Goal: Task Accomplishment & Management: Manage account settings

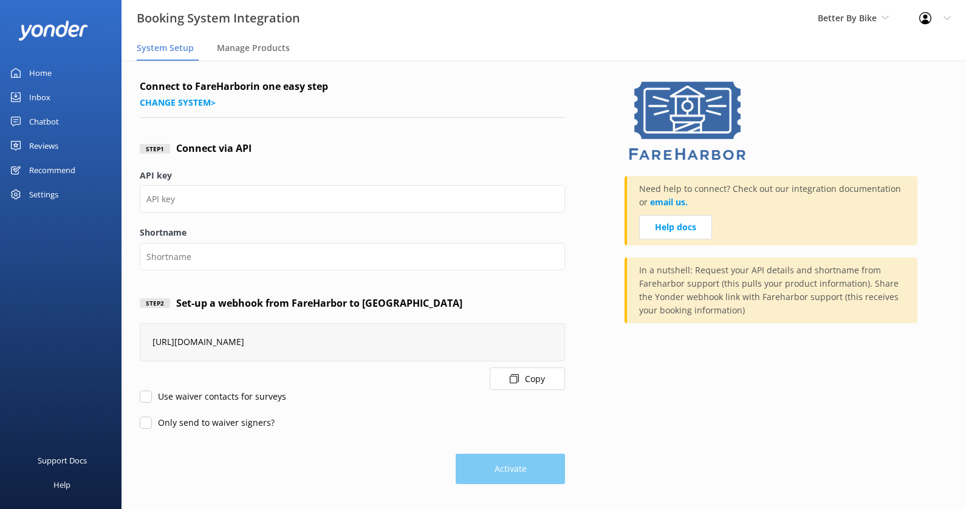
click at [837, 18] on span "Better By Bike" at bounding box center [847, 18] width 59 height 12
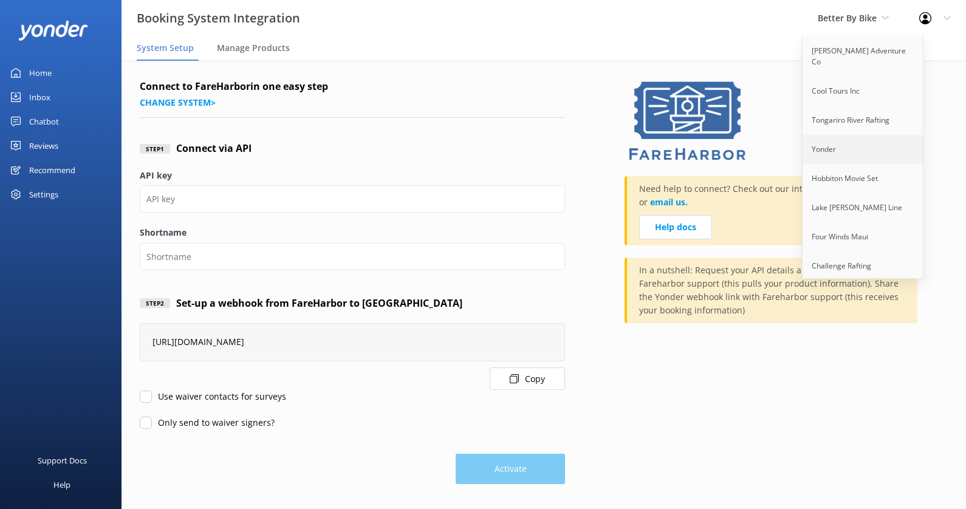
scroll to position [1070, 0]
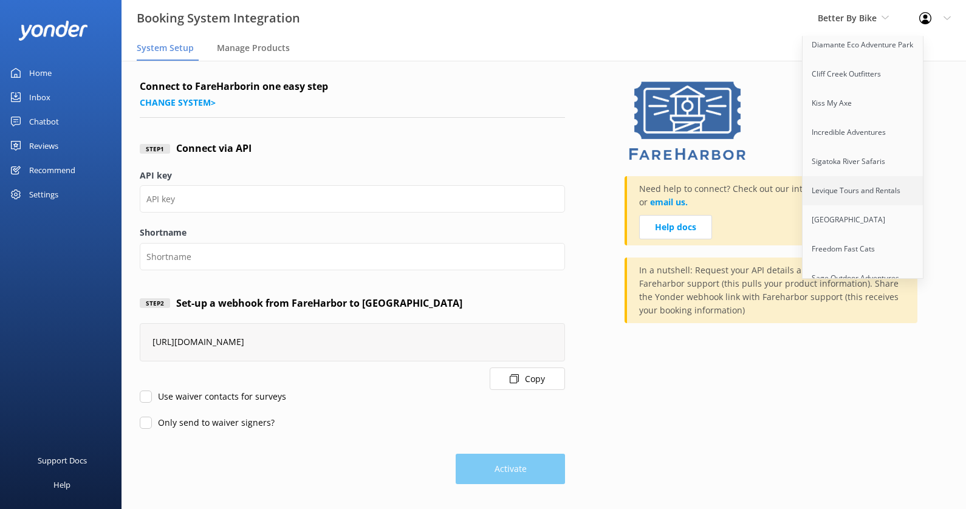
click at [840, 176] on link "Levique Tours and Rentals" at bounding box center [864, 190] width 122 height 29
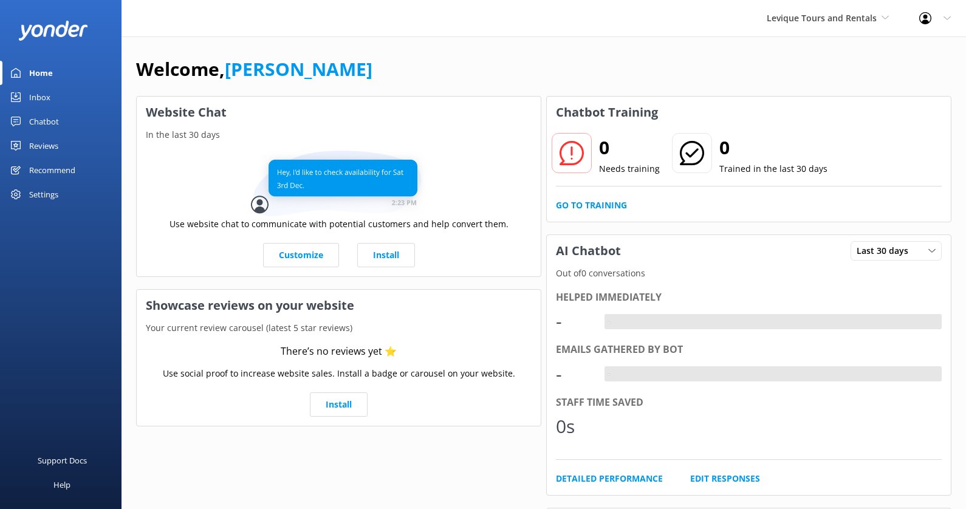
click at [72, 195] on div "Settings" at bounding box center [61, 194] width 122 height 24
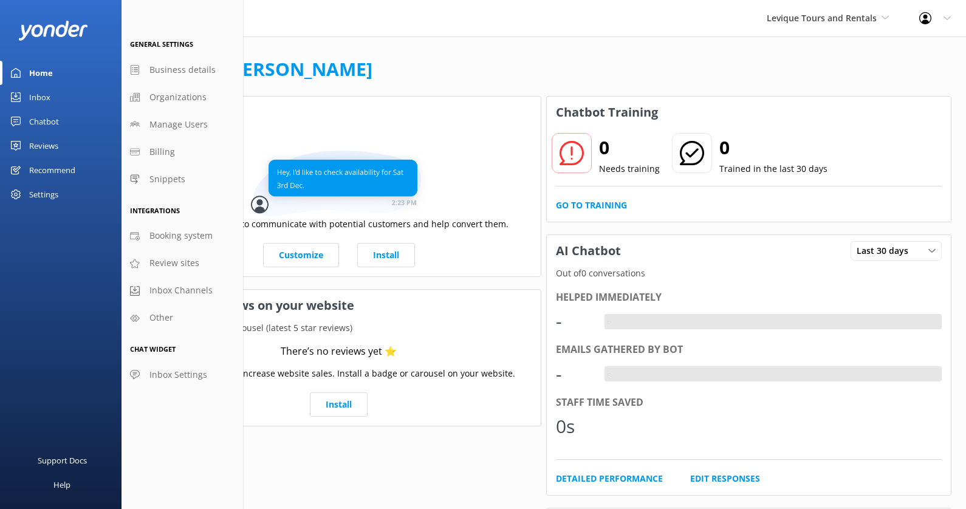
click at [57, 195] on div "Settings" at bounding box center [43, 194] width 29 height 24
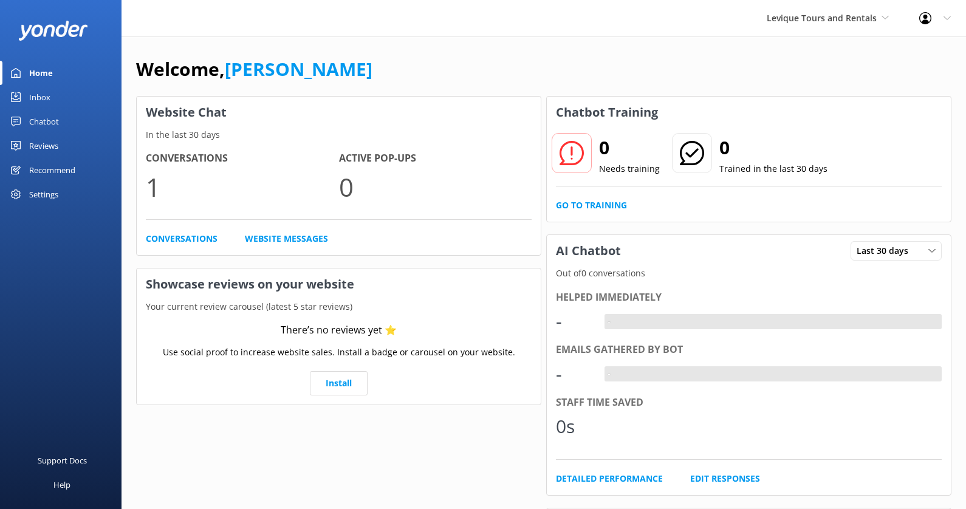
click at [47, 194] on div "Settings" at bounding box center [43, 194] width 29 height 24
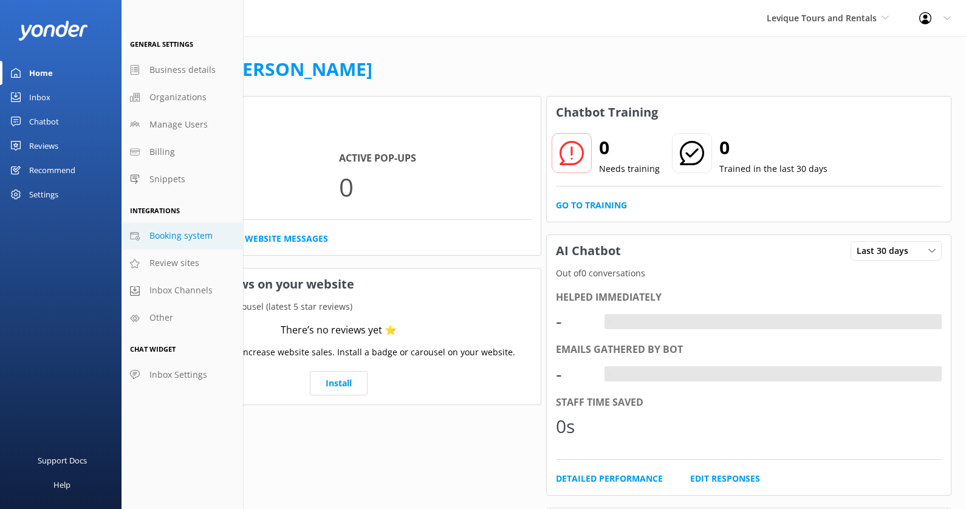
click at [185, 236] on span "Booking system" at bounding box center [180, 235] width 63 height 13
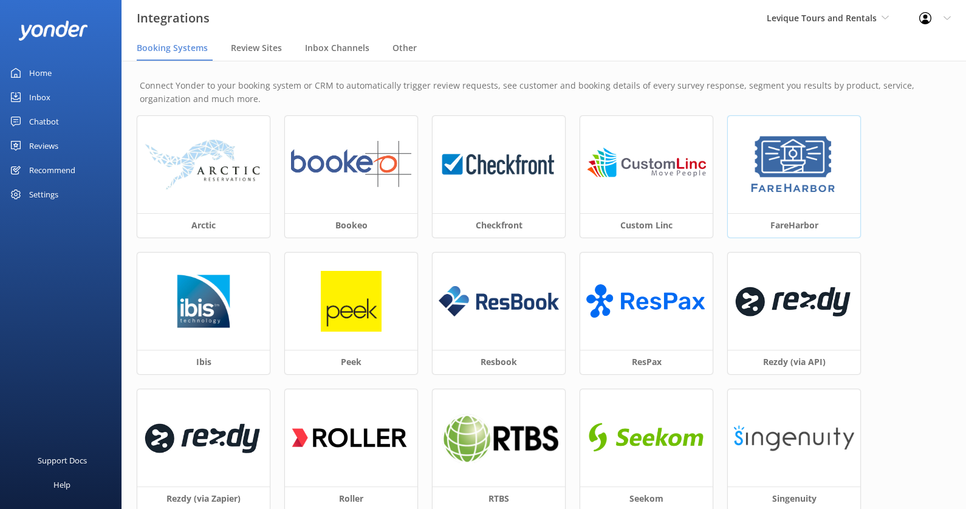
click at [835, 200] on div at bounding box center [794, 164] width 132 height 97
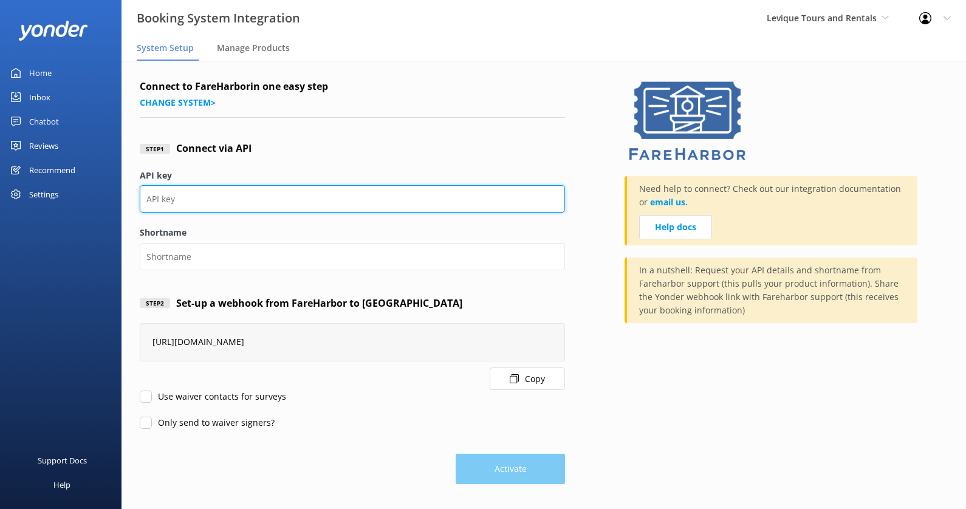
click at [162, 198] on input "API key" at bounding box center [352, 198] width 425 height 27
paste input "ec172524-c925-4a3e-adb8-11dc1616e9dc"
type input "ec172524-c925-4a3e-adb8-11dc1616e9dc"
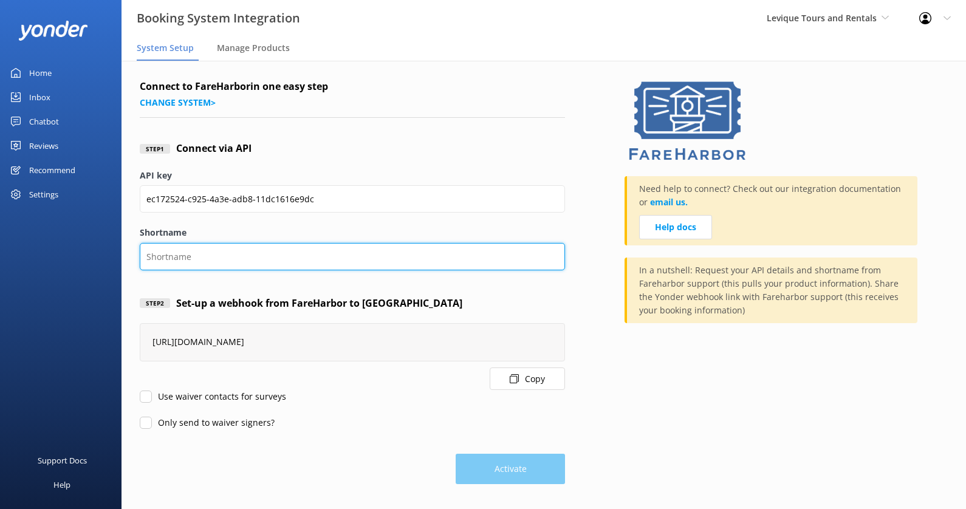
click at [192, 255] on input "Shortname" at bounding box center [352, 256] width 425 height 27
click at [200, 244] on input "Shortname" at bounding box center [352, 256] width 425 height 27
type input "leviquetoursandrentals"
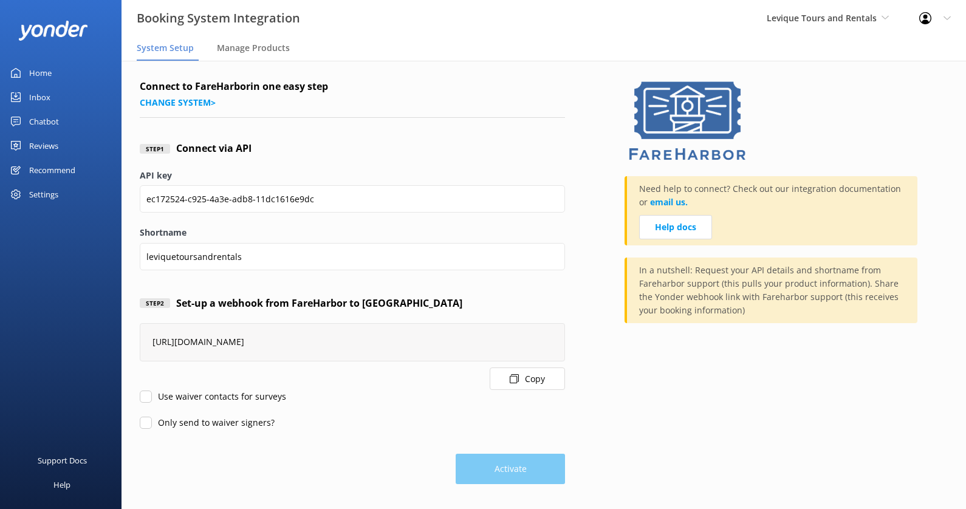
click at [135, 403] on div "Connect to FareHarbor in one easy step Change system > Step 1 Connect via API A…" at bounding box center [544, 285] width 844 height 448
click at [146, 395] on input "Use waiver contacts for surveys" at bounding box center [146, 397] width 12 height 12
checkbox input "true"
click at [146, 419] on input "Only send to waiver signers?" at bounding box center [146, 423] width 12 height 12
checkbox input "true"
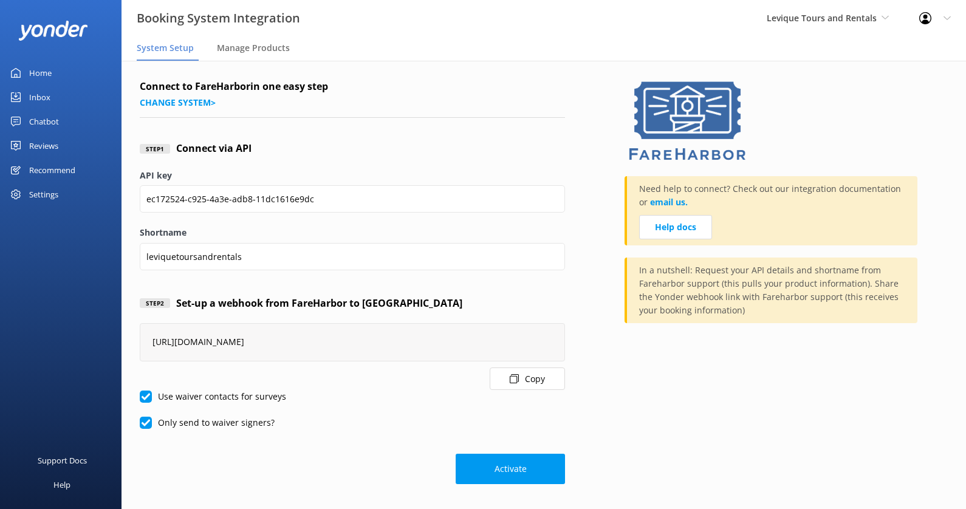
click at [146, 399] on input "Use waiver contacts for surveys" at bounding box center [146, 397] width 12 height 12
checkbox input "false"
click at [146, 420] on input "Only send to waiver signers?" at bounding box center [146, 423] width 12 height 12
checkbox input "false"
click at [494, 464] on button "Activate" at bounding box center [510, 469] width 109 height 30
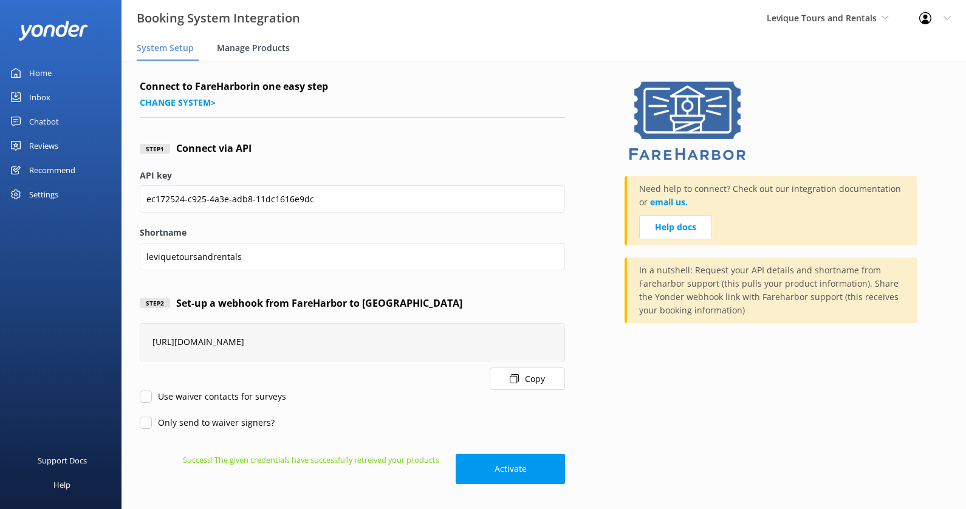
click at [250, 51] on span "Manage Products" at bounding box center [253, 48] width 73 height 12
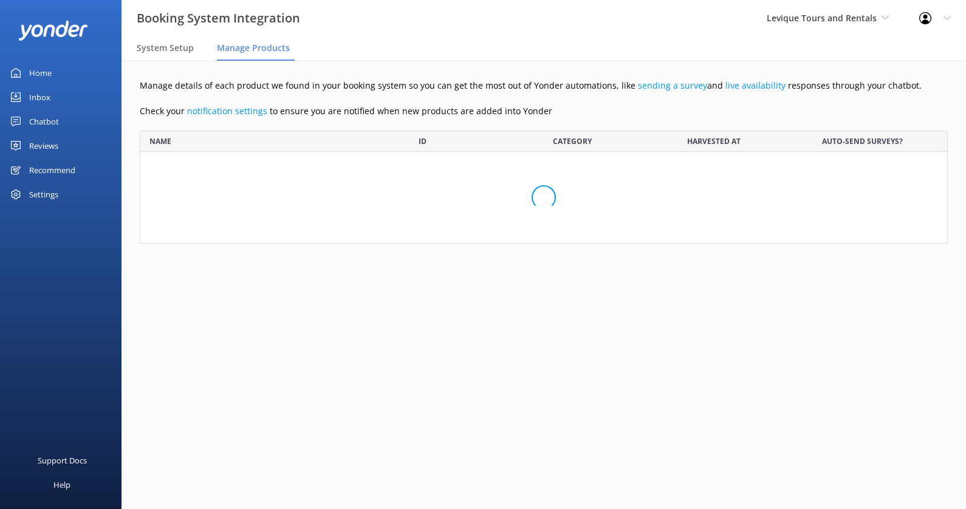
scroll to position [598, 808]
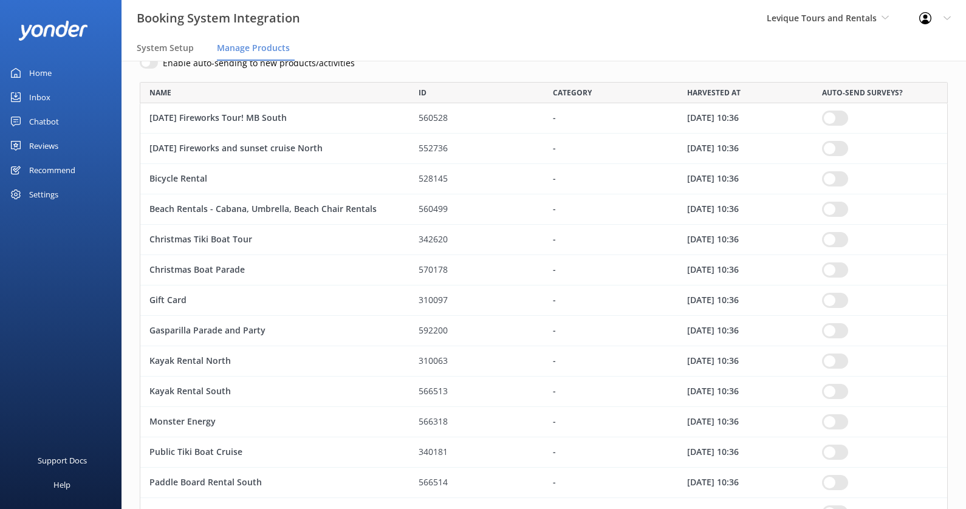
scroll to position [77, 0]
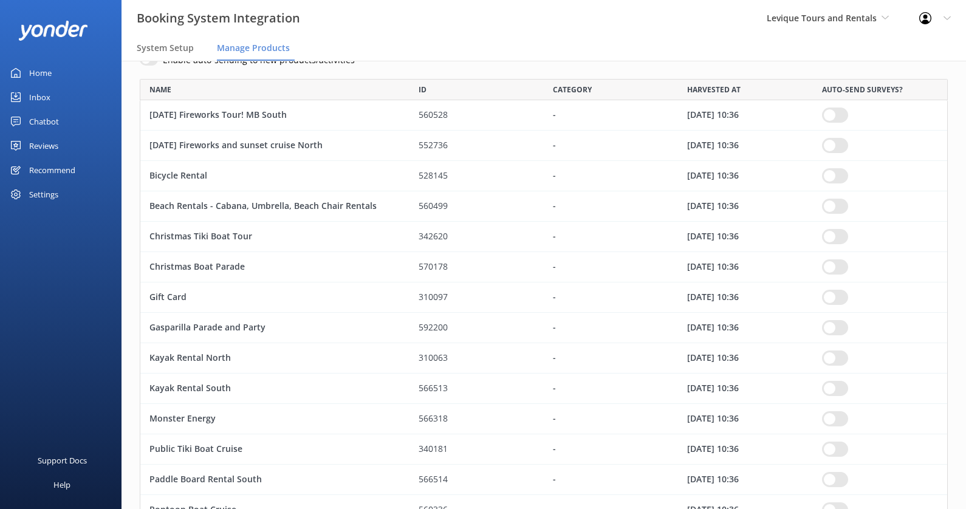
click at [836, 177] on input "row" at bounding box center [835, 175] width 26 height 15
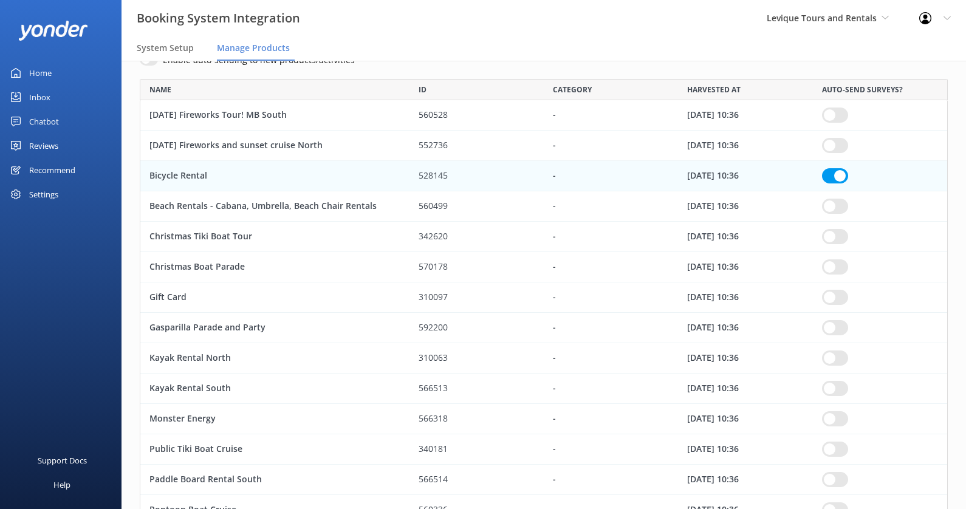
click at [832, 204] on input "row" at bounding box center [835, 206] width 26 height 15
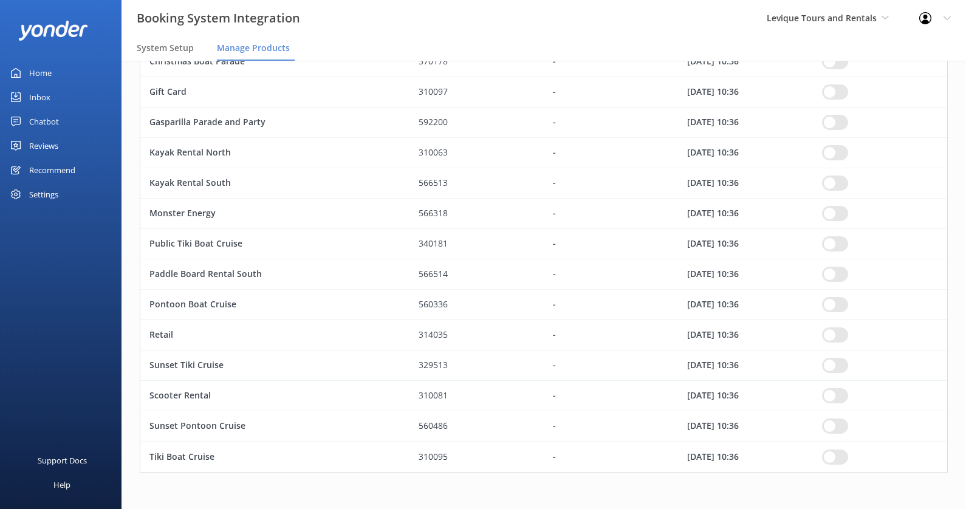
scroll to position [284, 0]
click at [837, 152] on input "row" at bounding box center [835, 151] width 26 height 15
checkbox input "true"
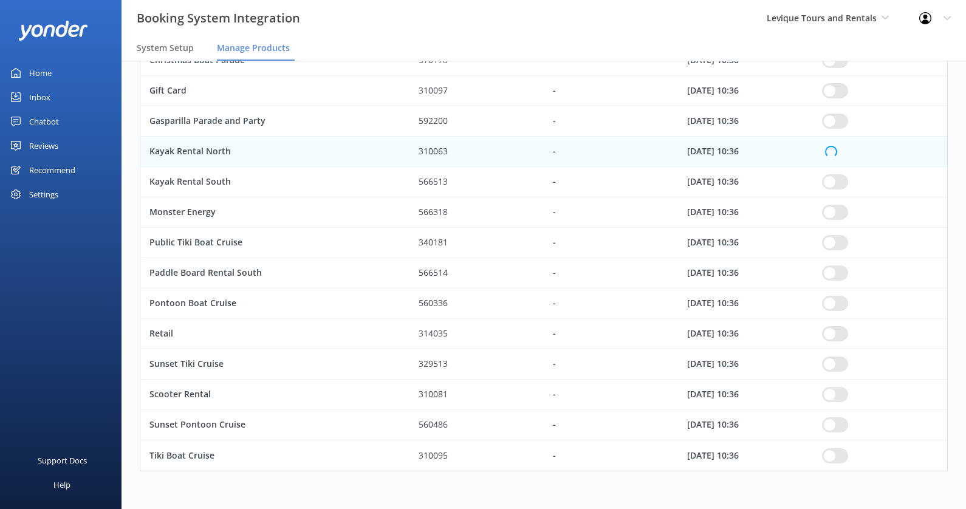
checkbox input "true"
click at [832, 183] on input "row" at bounding box center [835, 181] width 26 height 15
checkbox input "true"
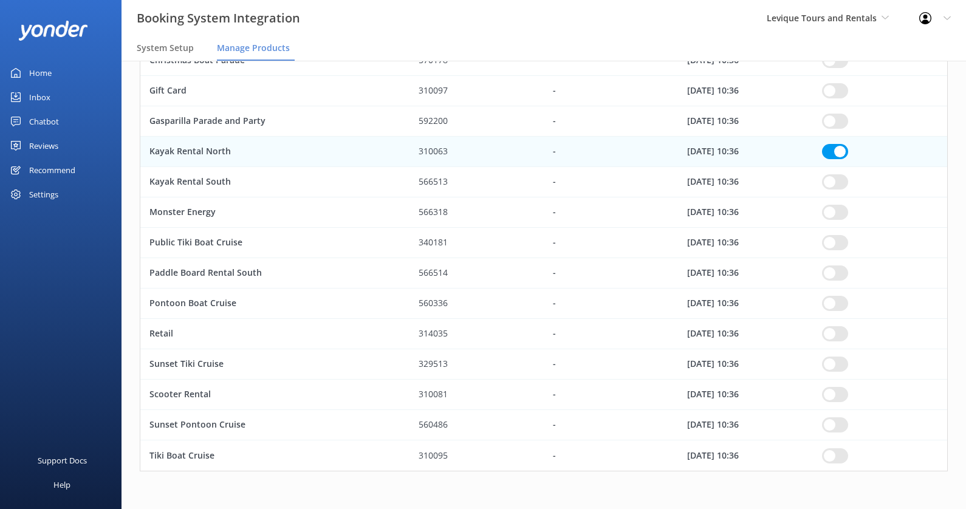
checkbox input "true"
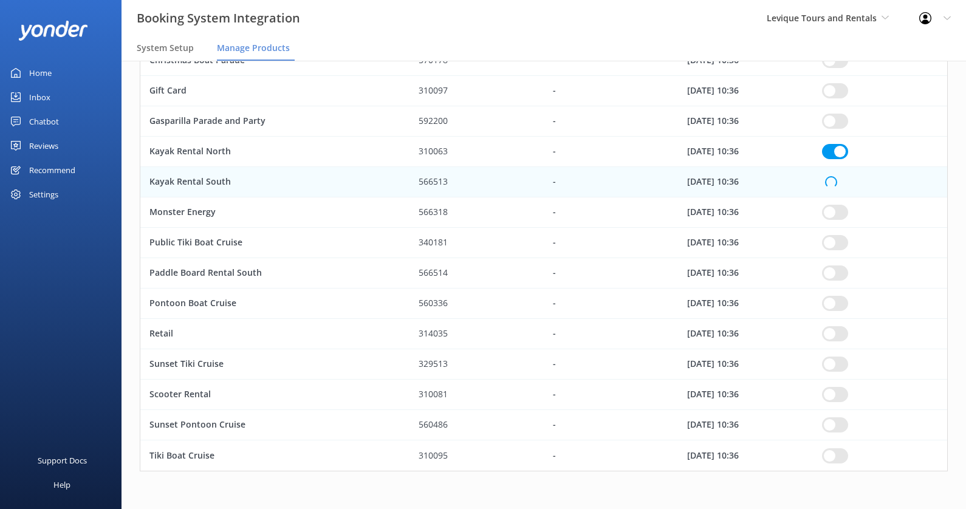
checkbox input "true"
click at [833, 246] on input "row" at bounding box center [835, 242] width 26 height 15
checkbox input "true"
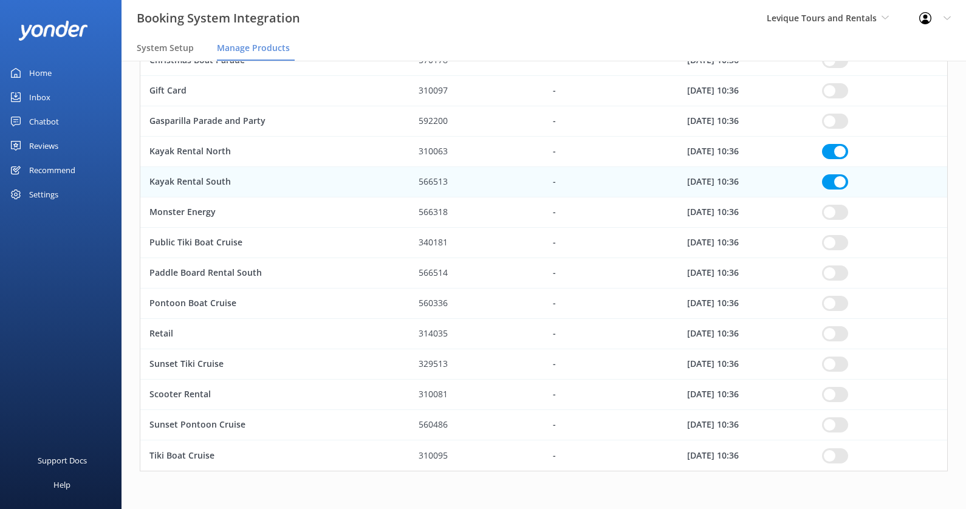
checkbox input "true"
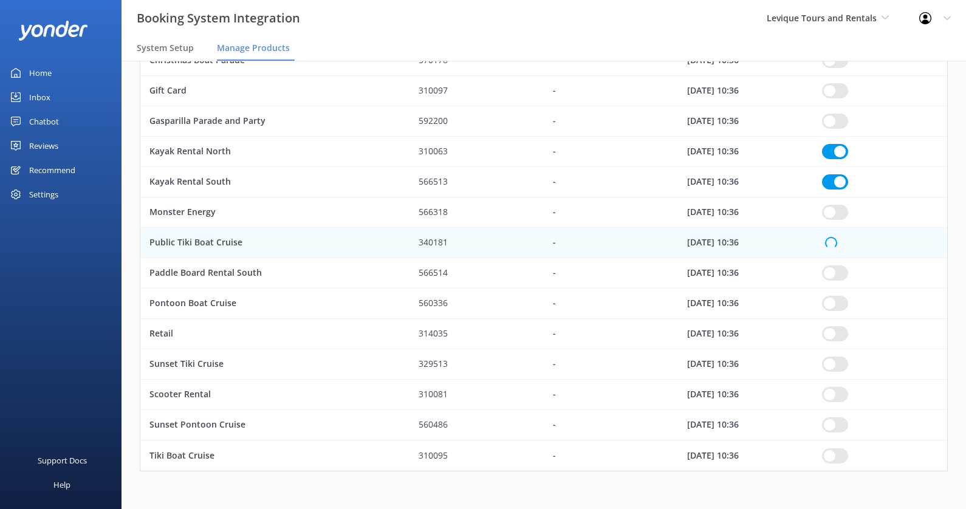
checkbox input "true"
click at [832, 281] on div "row" at bounding box center [880, 273] width 134 height 30
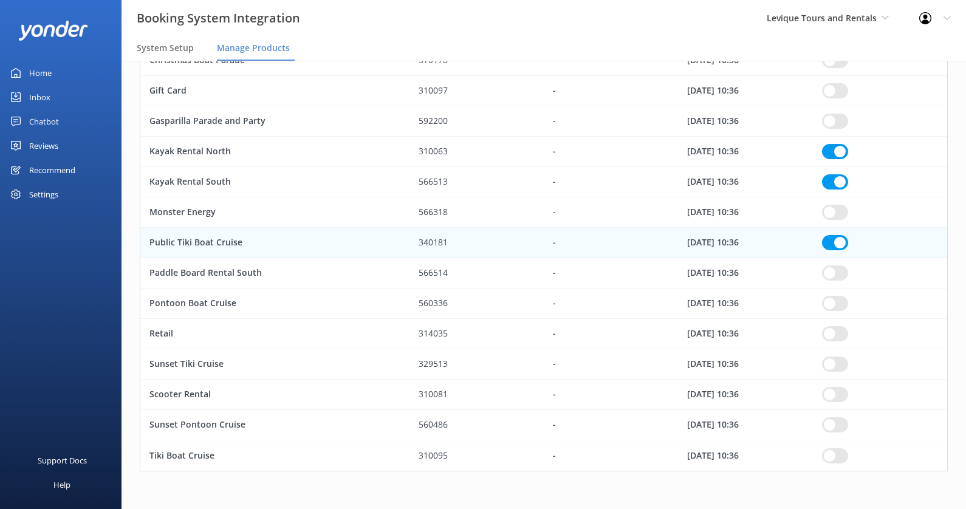
checkbox input "true"
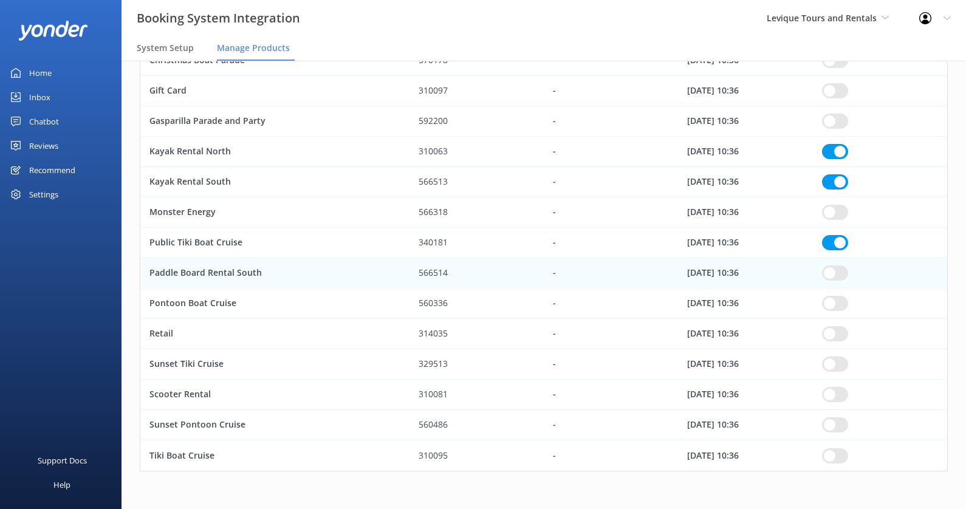
click at [831, 309] on input "row" at bounding box center [835, 303] width 26 height 15
checkbox input "true"
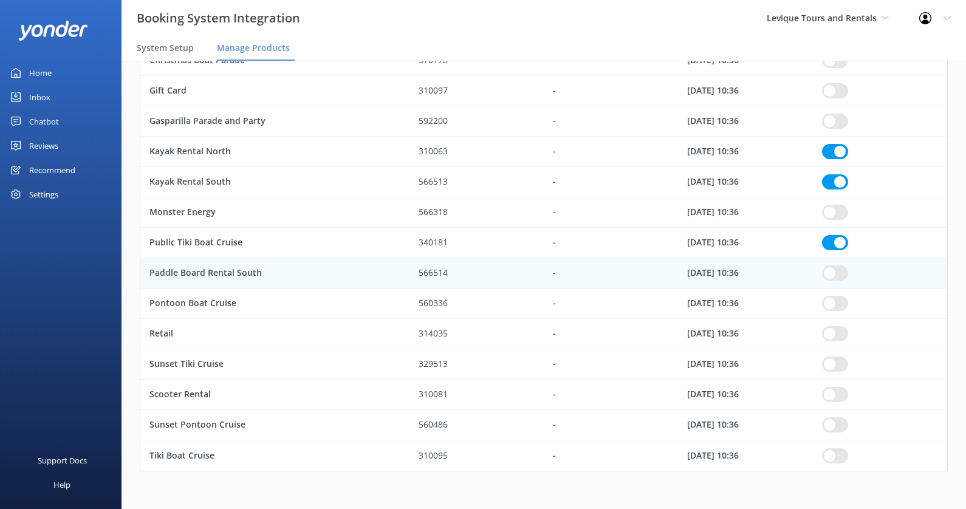
checkbox input "true"
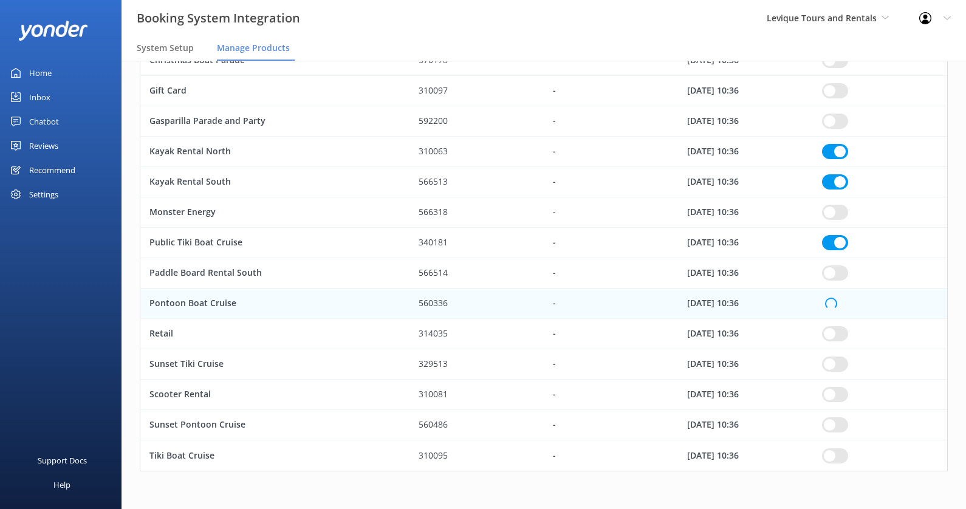
checkbox input "true"
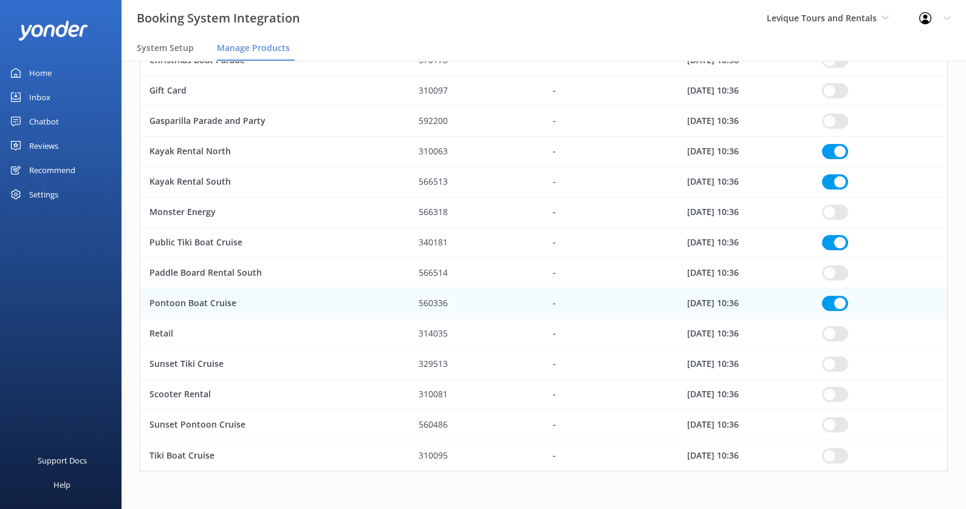
click at [829, 272] on input "row" at bounding box center [835, 272] width 26 height 15
checkbox input "true"
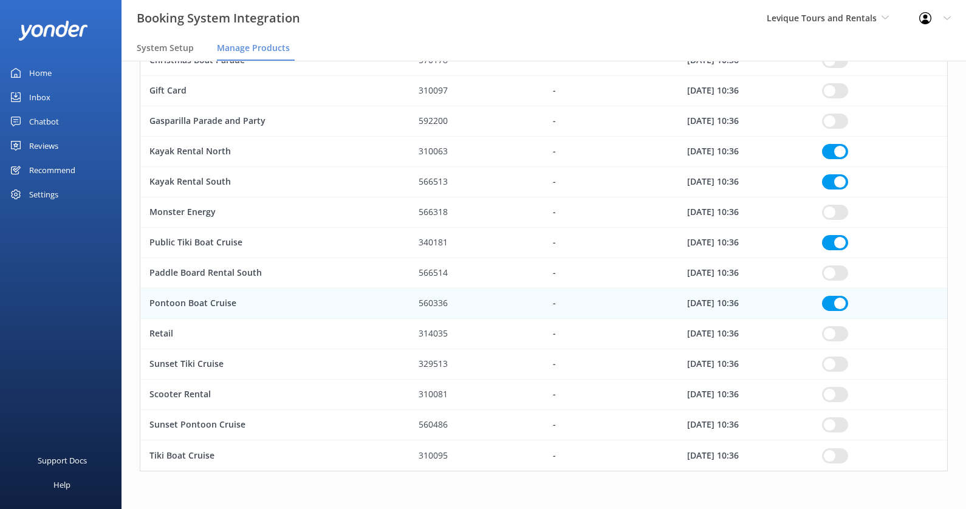
checkbox input "true"
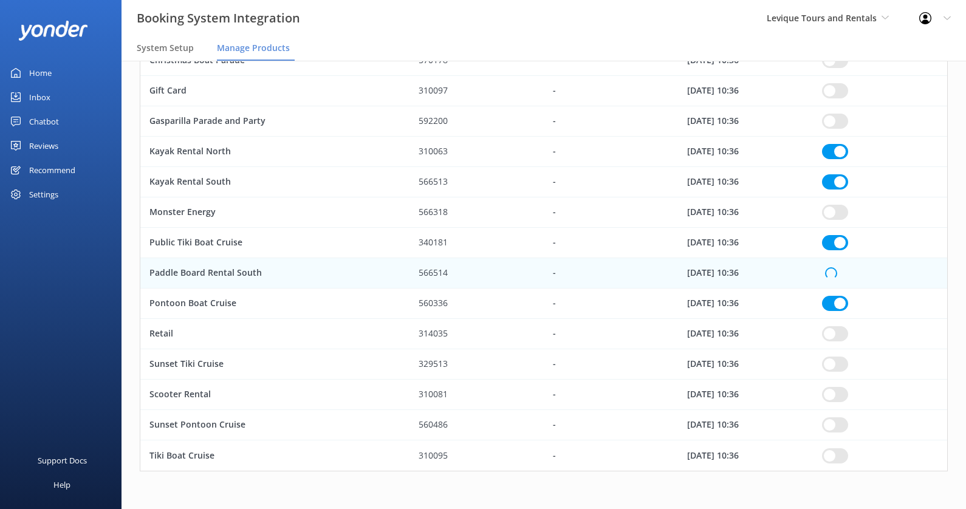
checkbox input "true"
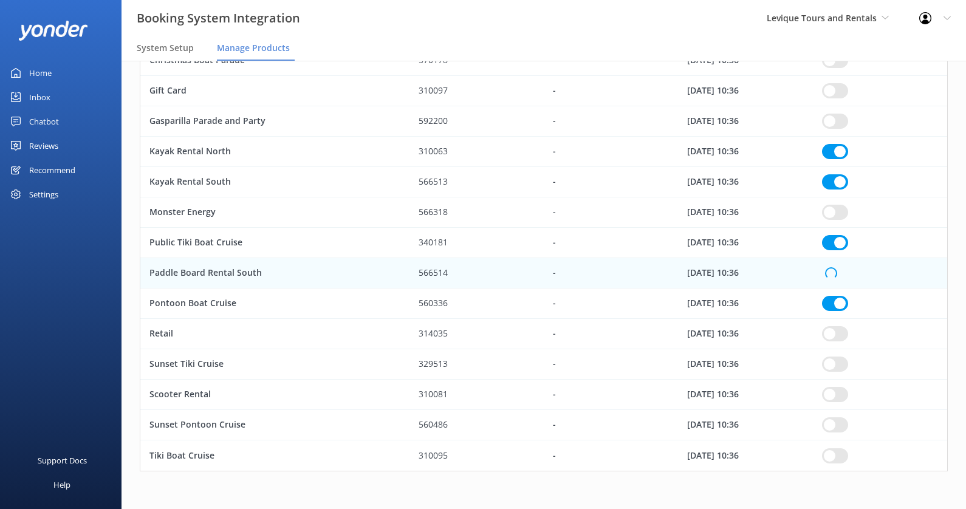
checkbox input "true"
click at [830, 363] on input "row" at bounding box center [835, 364] width 26 height 15
checkbox input "true"
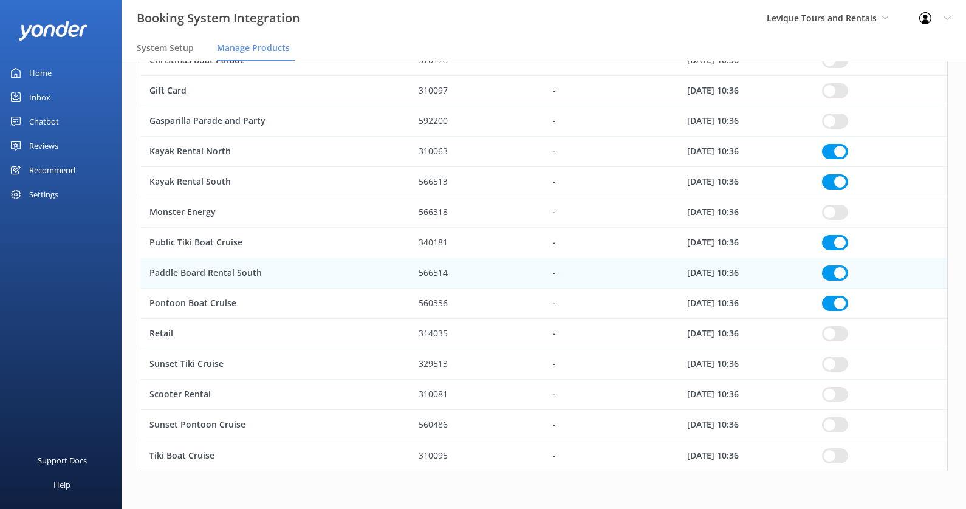
checkbox input "true"
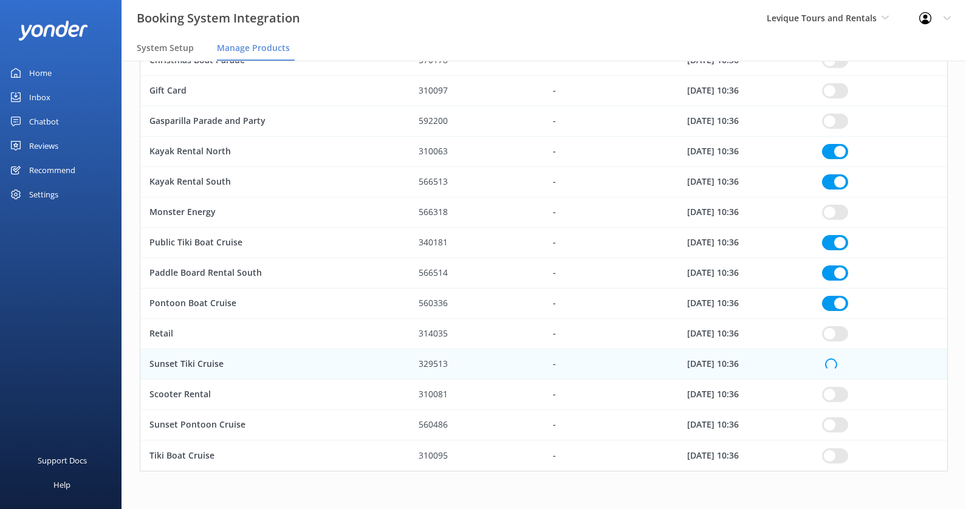
checkbox input "true"
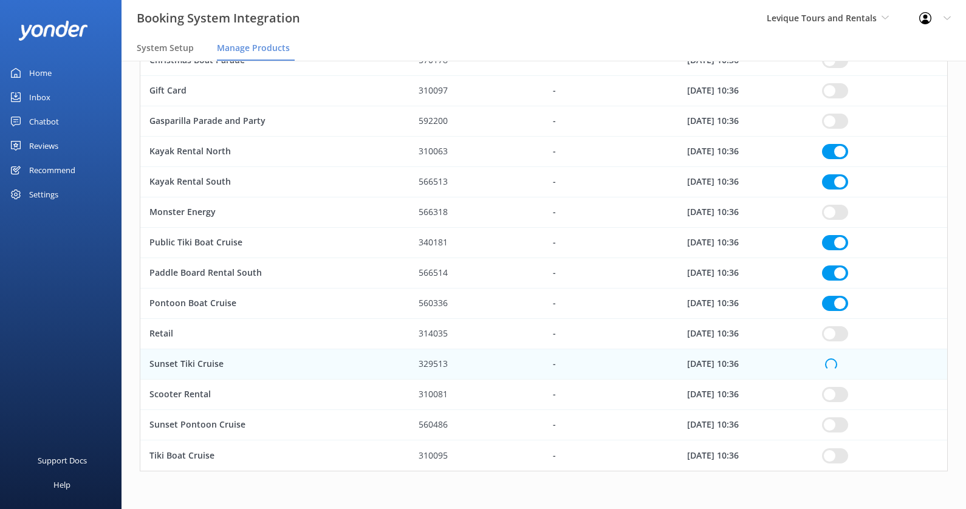
checkbox input "true"
click at [833, 397] on input "row" at bounding box center [835, 394] width 26 height 15
checkbox input "true"
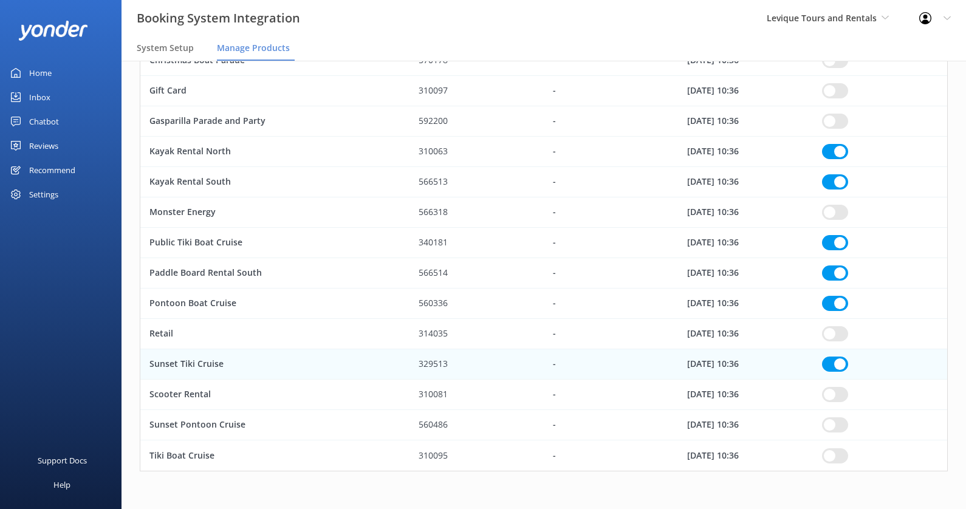
checkbox input "true"
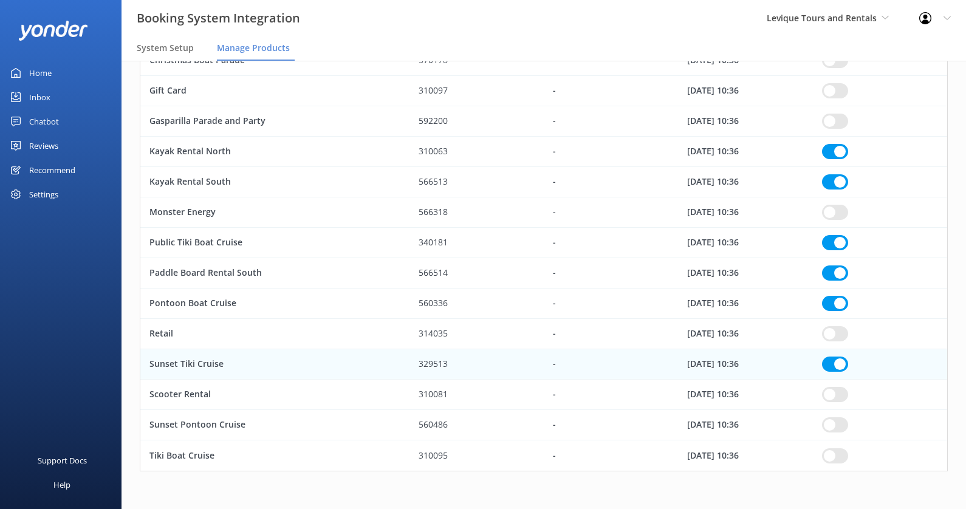
checkbox input "true"
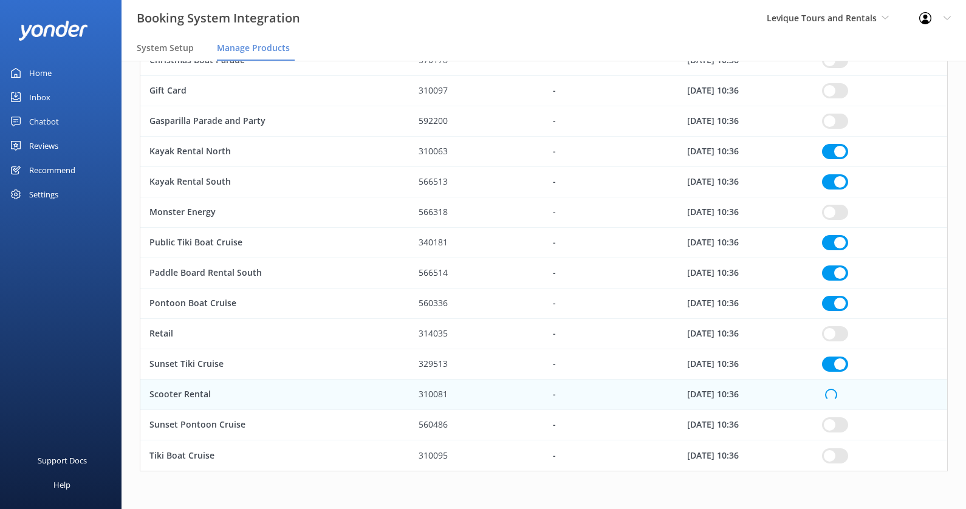
checkbox input "true"
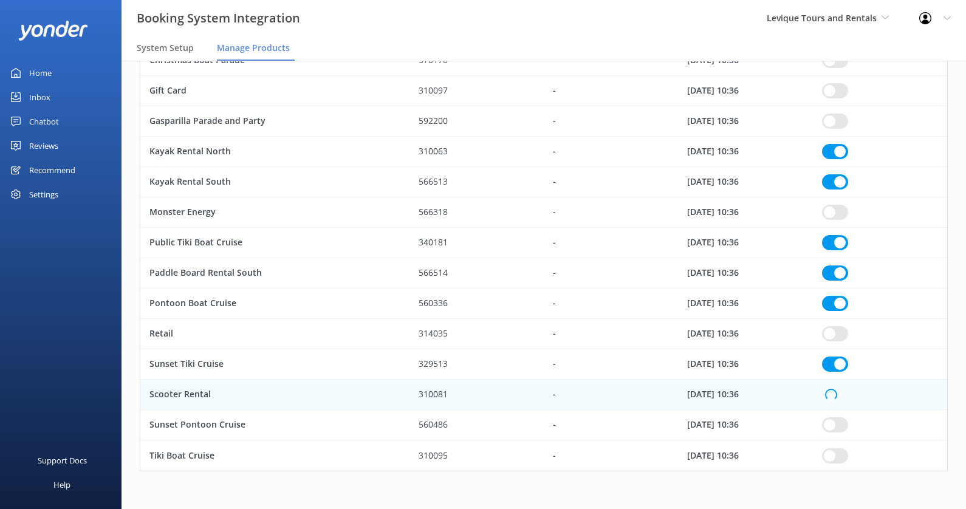
checkbox input "true"
click at [832, 419] on input "row" at bounding box center [835, 424] width 26 height 15
checkbox input "true"
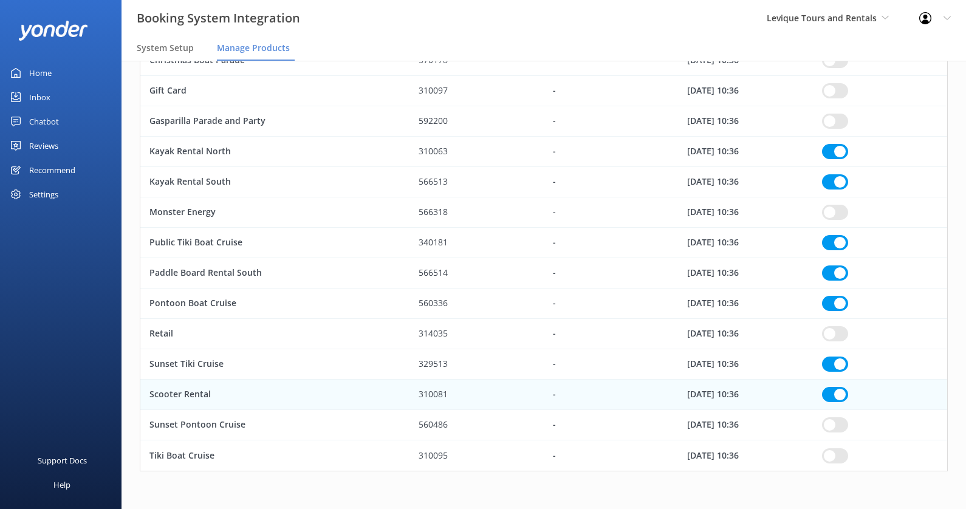
checkbox input "true"
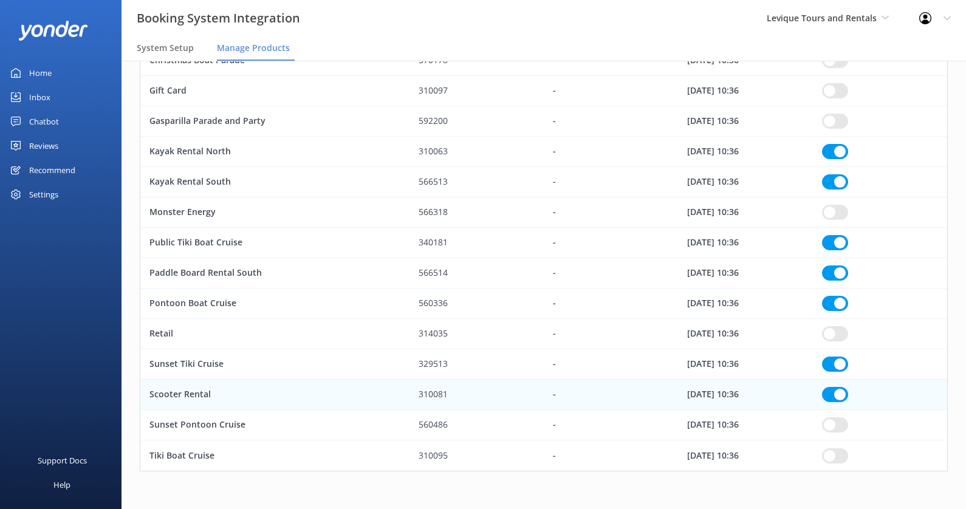
checkbox input "true"
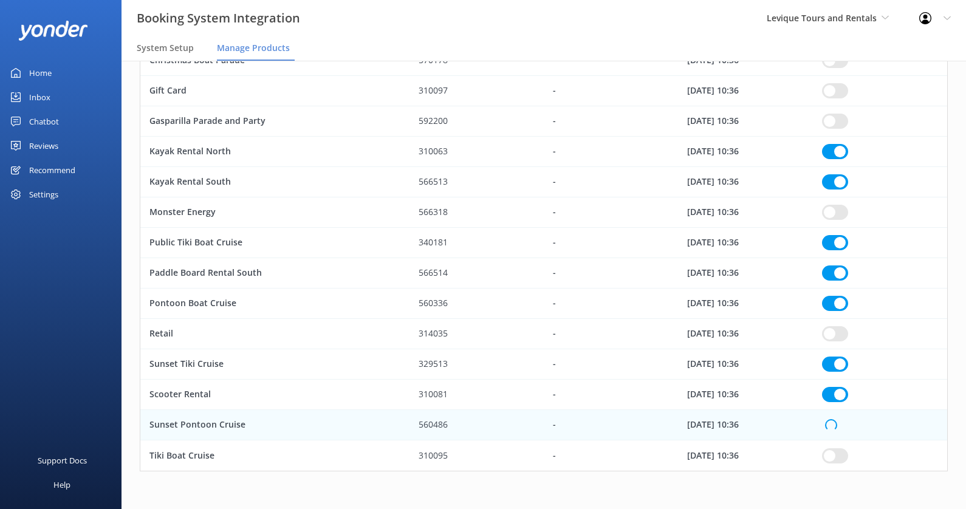
checkbox input "true"
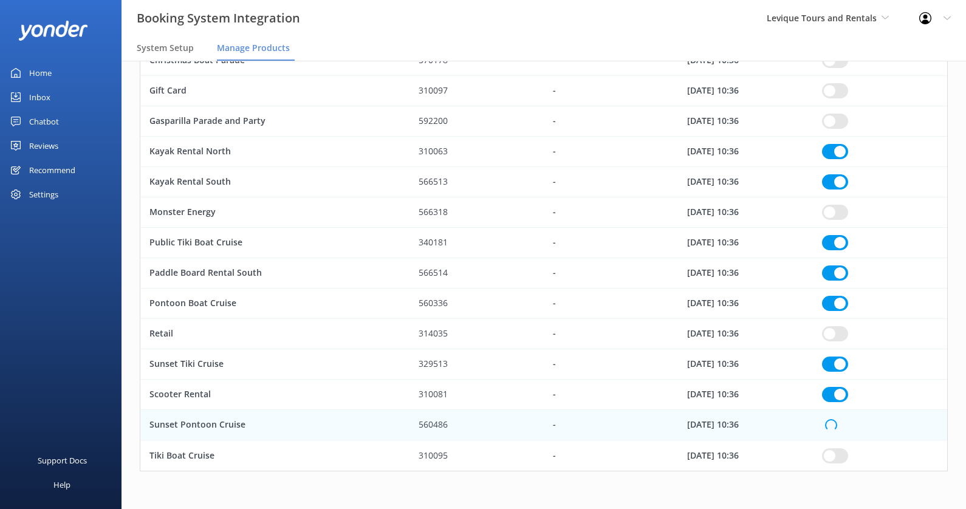
checkbox input "true"
click at [828, 456] on input "row" at bounding box center [835, 455] width 26 height 15
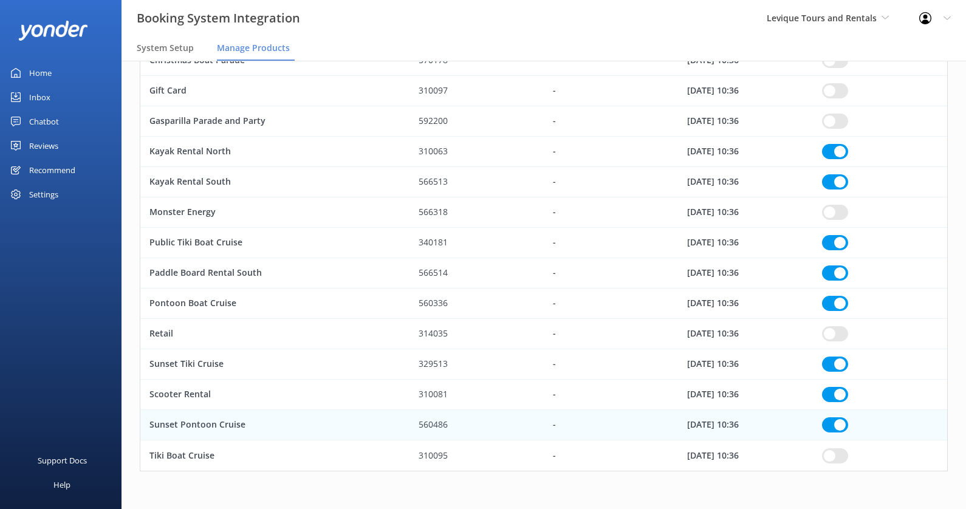
checkbox input "true"
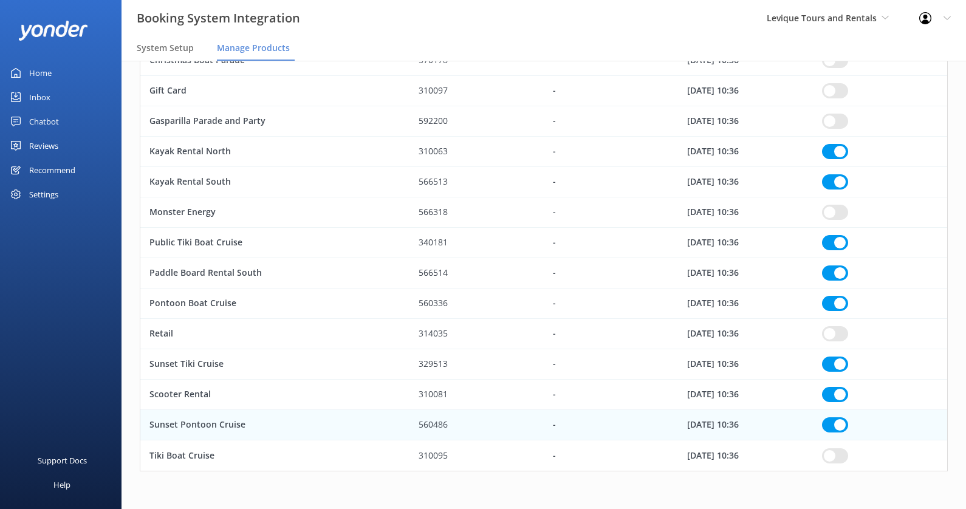
checkbox input "true"
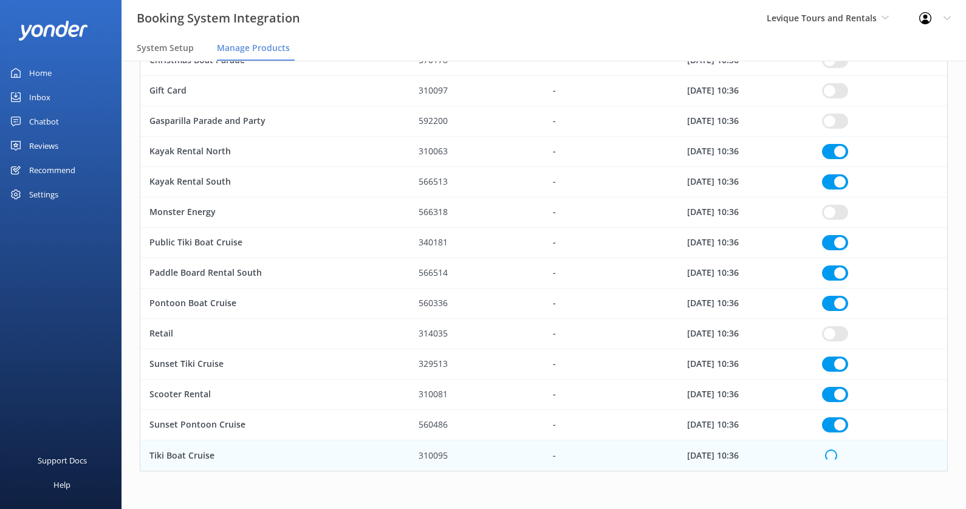
checkbox input "true"
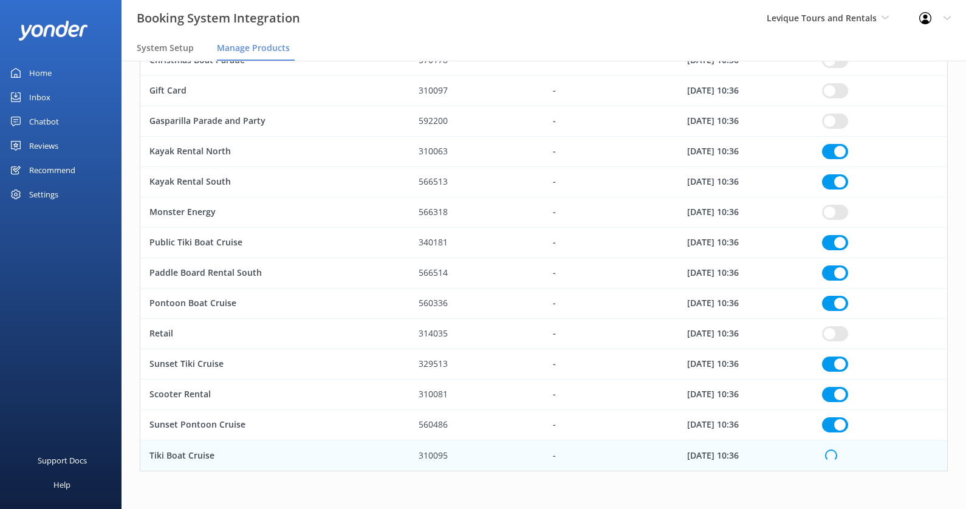
checkbox input "true"
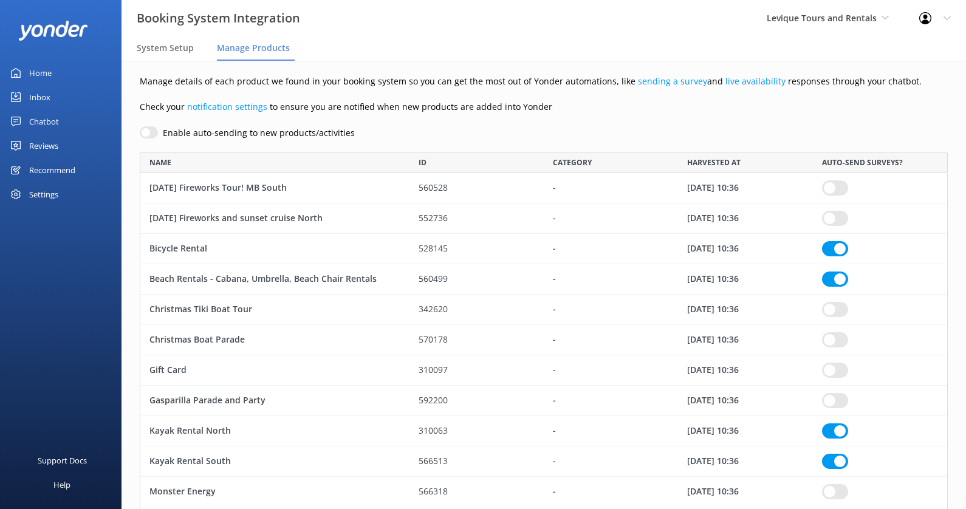
scroll to position [0, 0]
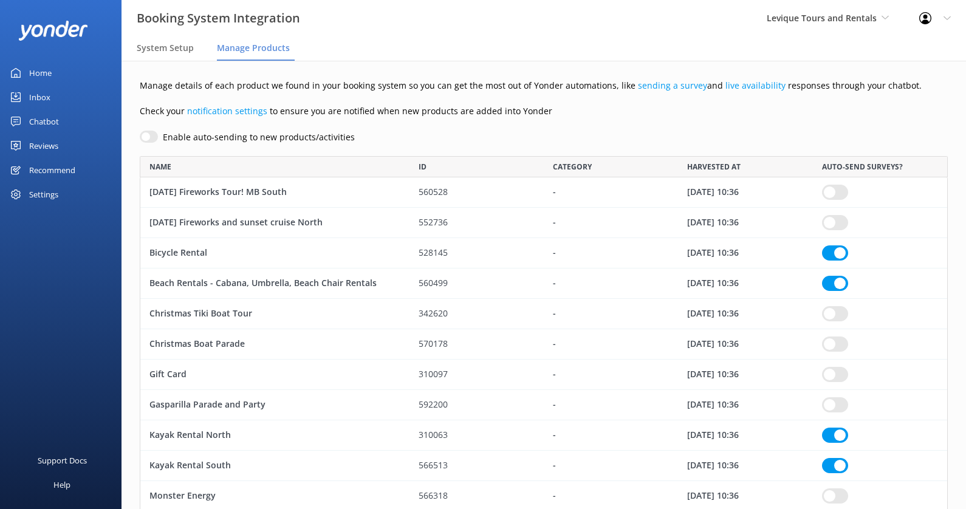
click at [759, 129] on div "Manage details of each product we found in your booking system so you can get t…" at bounding box center [544, 427] width 844 height 732
click at [628, 18] on div "Booking System Integration Levique Tours and Rentals Kendall's Adventure Co Coo…" at bounding box center [483, 18] width 966 height 36
click at [677, 32] on div "Booking System Integration Levique Tours and Rentals Kendall's Adventure Co Coo…" at bounding box center [483, 18] width 966 height 36
click at [835, 17] on span "Levique Tours and Rentals" at bounding box center [822, 18] width 110 height 12
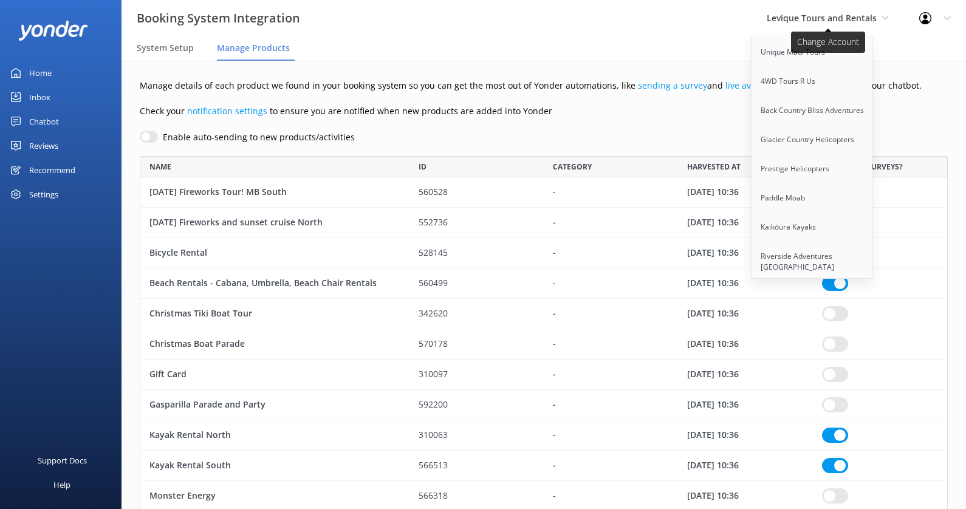
scroll to position [1324, 0]
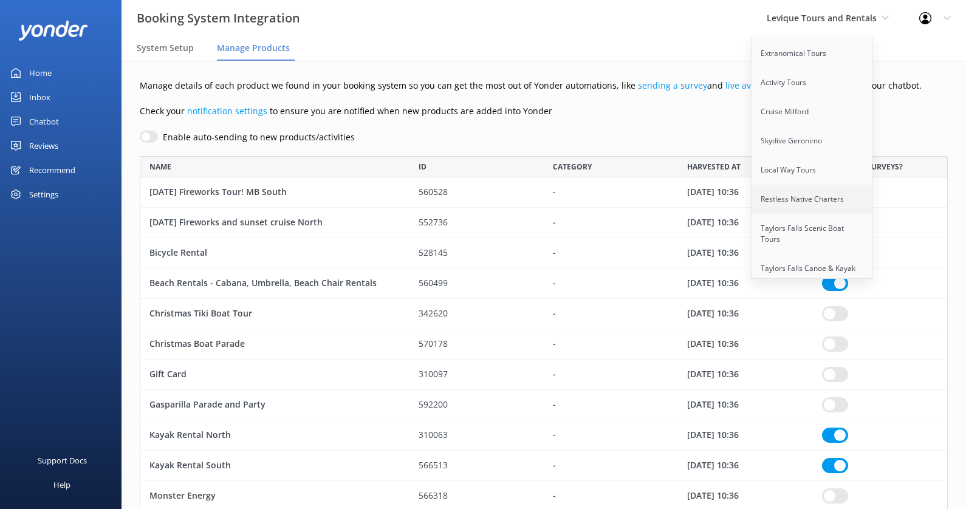
click at [825, 185] on link "Restless Native Charters" at bounding box center [813, 199] width 122 height 29
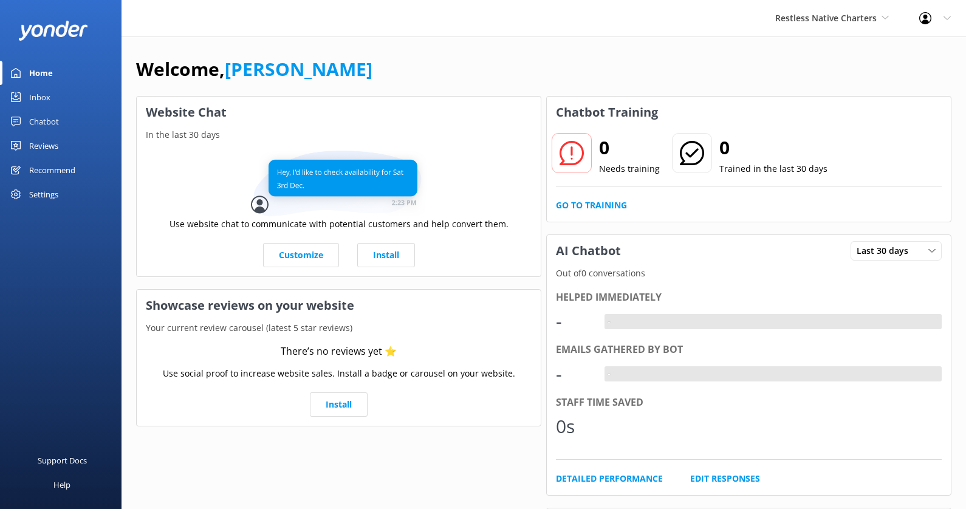
click at [52, 196] on div "Settings" at bounding box center [43, 194] width 29 height 24
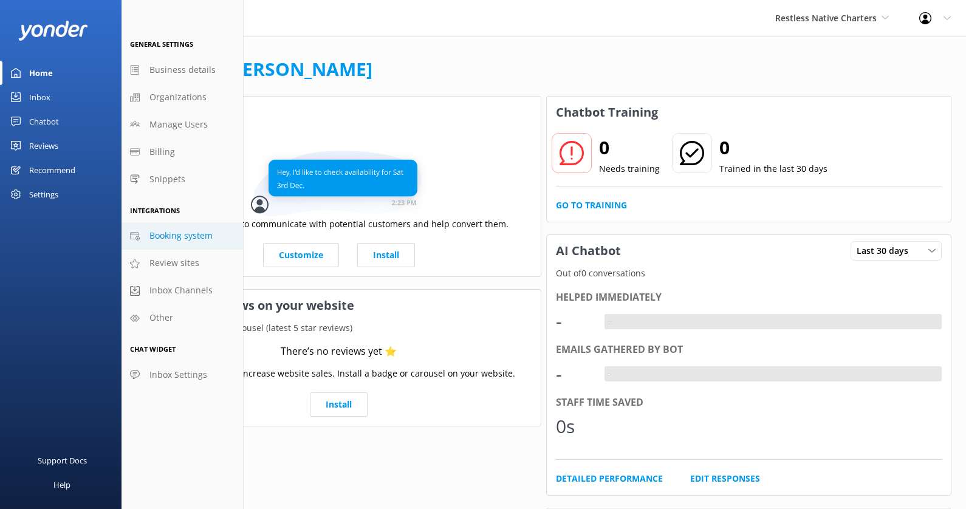
click at [197, 231] on span "Booking system" at bounding box center [180, 235] width 63 height 13
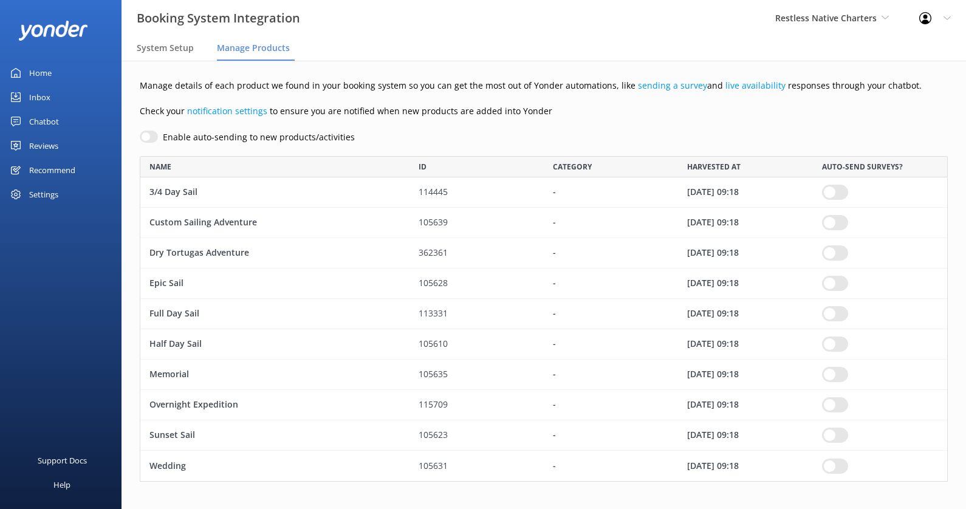
scroll to position [1, 1]
